Goal: Complete application form: Complete application form

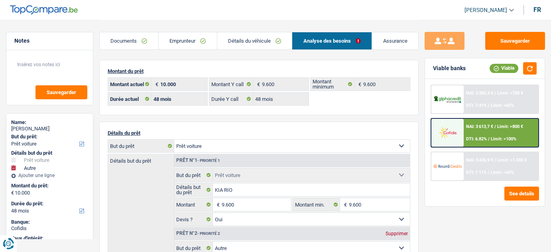
select select "car"
select select "other"
select select "48"
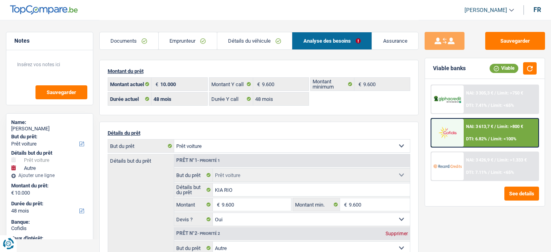
select select "48"
select select "car"
select select "yes"
select select "other"
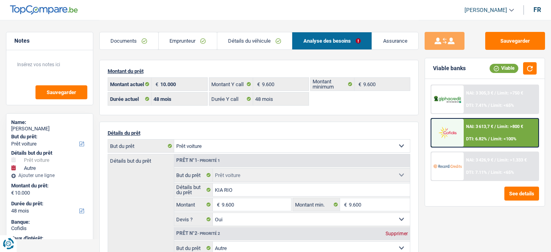
select select "48"
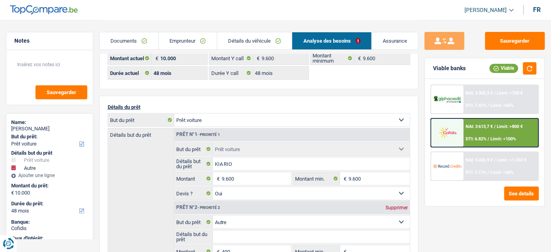
scroll to position [26, 0]
click at [460, 128] on img at bounding box center [447, 133] width 28 height 14
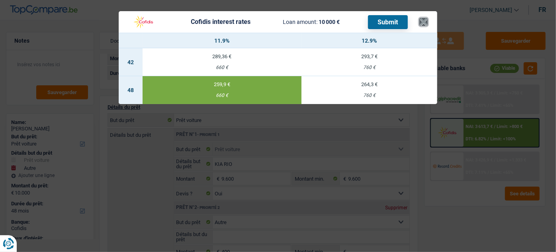
click at [421, 21] on button "×" at bounding box center [424, 22] width 8 height 8
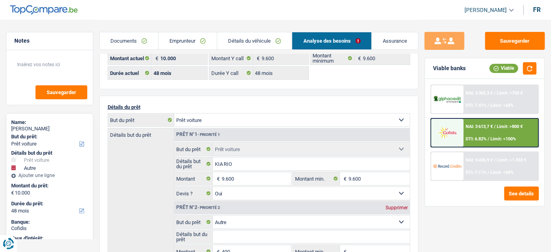
click at [125, 43] on link "Documents" at bounding box center [129, 40] width 59 height 17
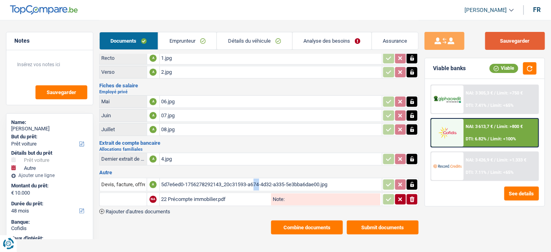
click at [501, 40] on button "Sauvegarder" at bounding box center [515, 41] width 60 height 18
